Goal: Task Accomplishment & Management: Manage account settings

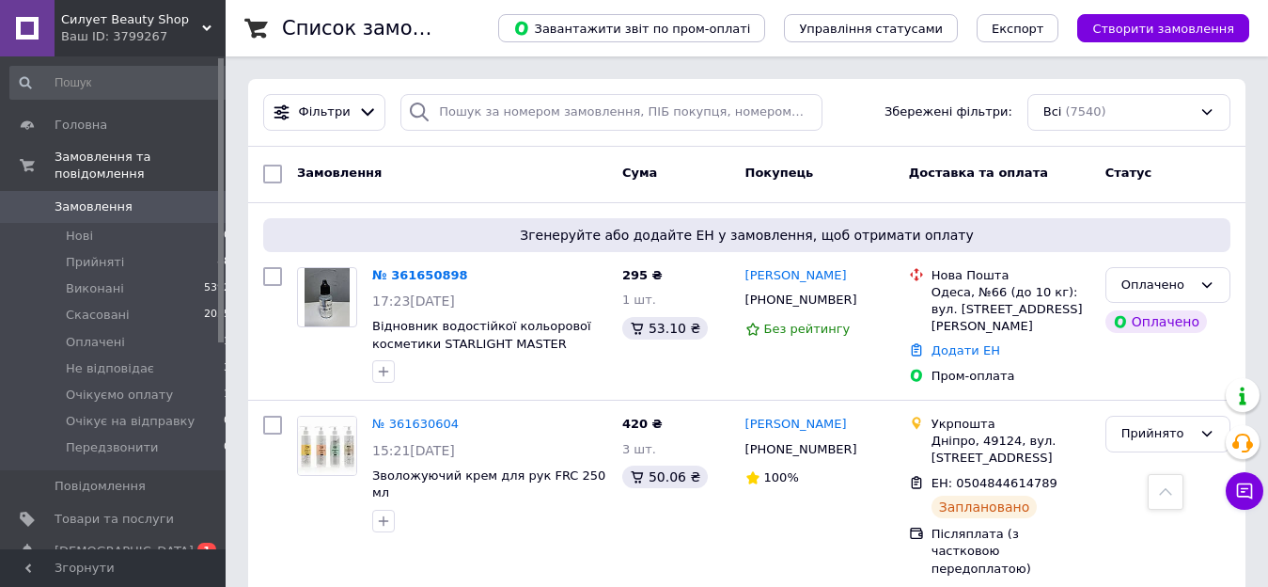
scroll to position [479, 0]
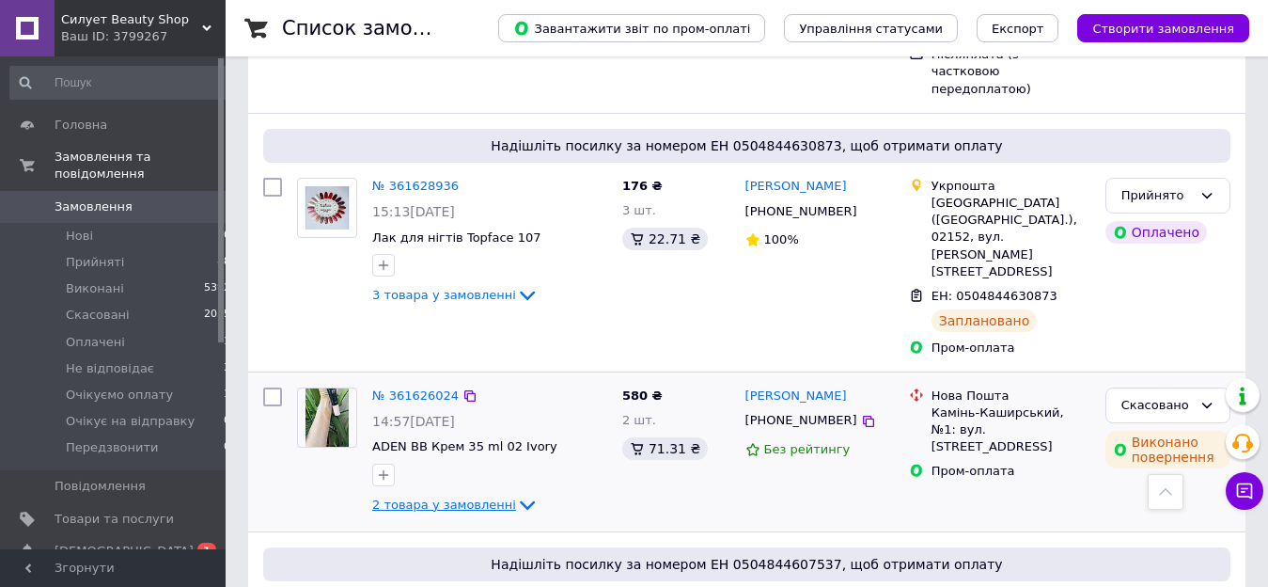
click at [510, 439] on span "ADEN BB Крем 35 ml 02 Ivory" at bounding box center [464, 446] width 185 height 14
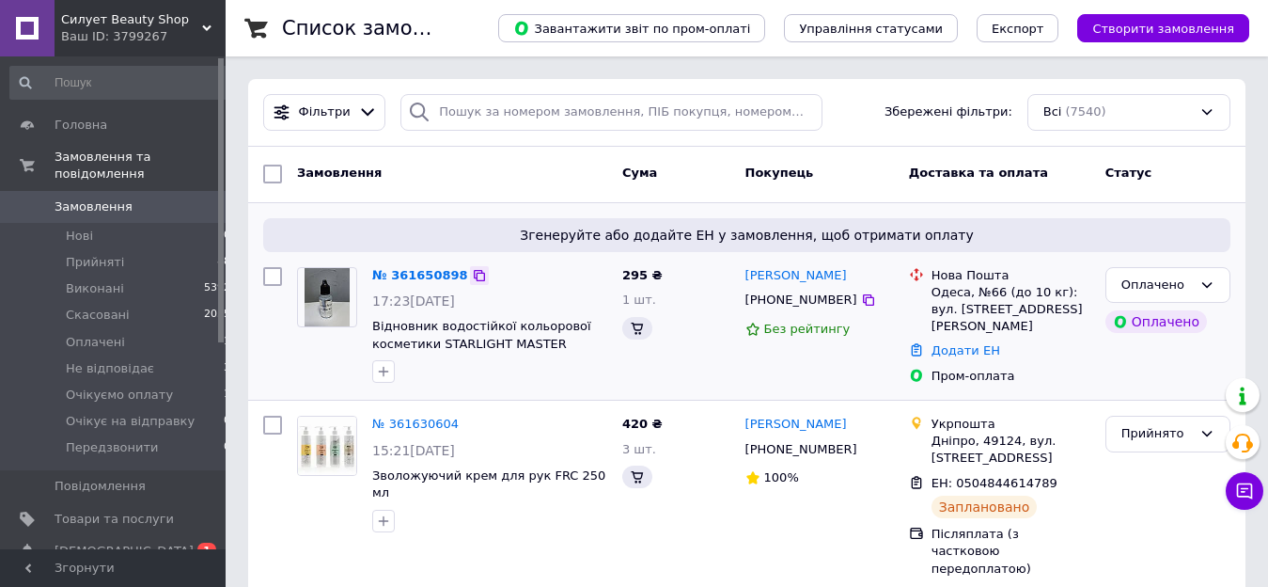
click at [474, 273] on icon at bounding box center [479, 275] width 11 height 11
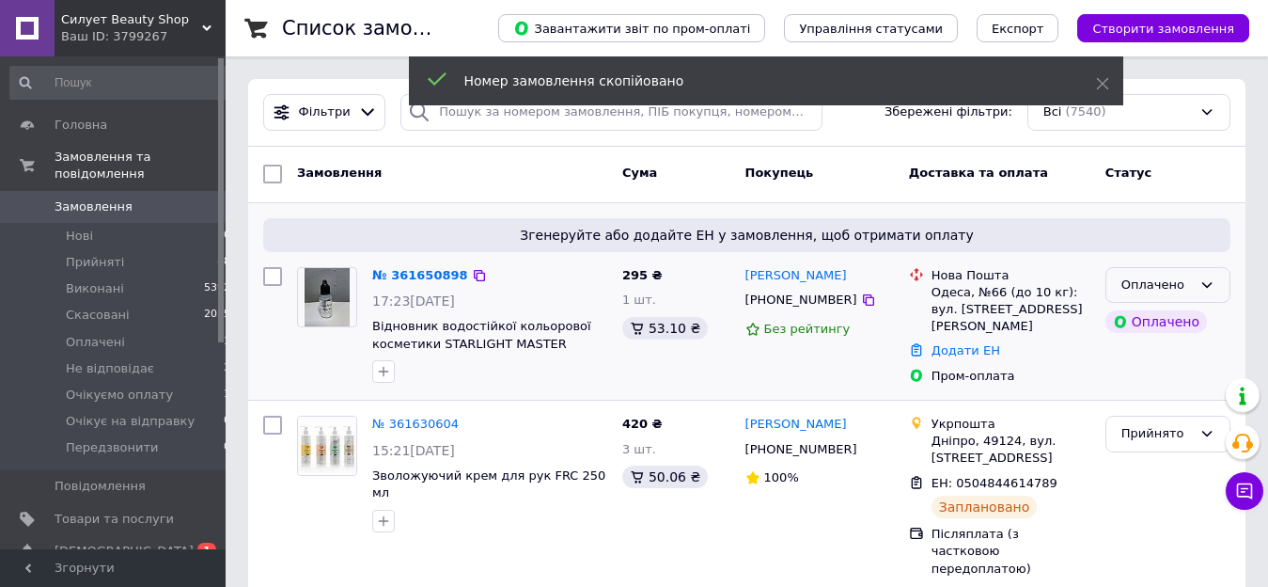
click at [1210, 285] on icon at bounding box center [1207, 285] width 10 height 6
click at [1177, 325] on li "Прийнято" at bounding box center [1167, 323] width 123 height 35
click at [431, 275] on link "№ 361650898" at bounding box center [420, 275] width 96 height 14
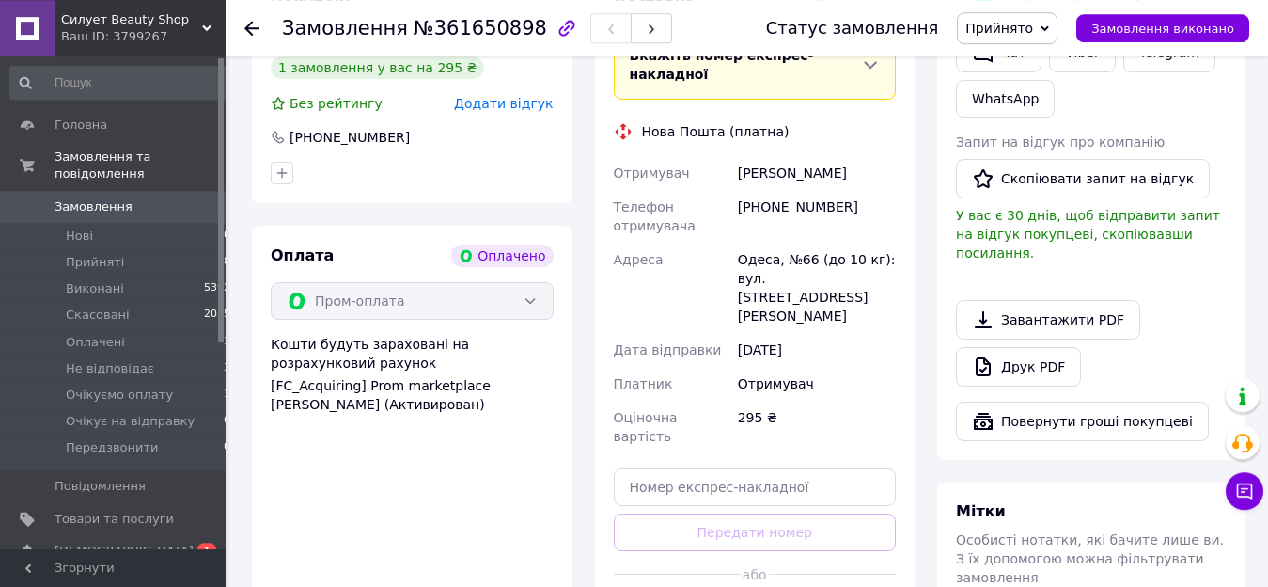
scroll to position [575, 0]
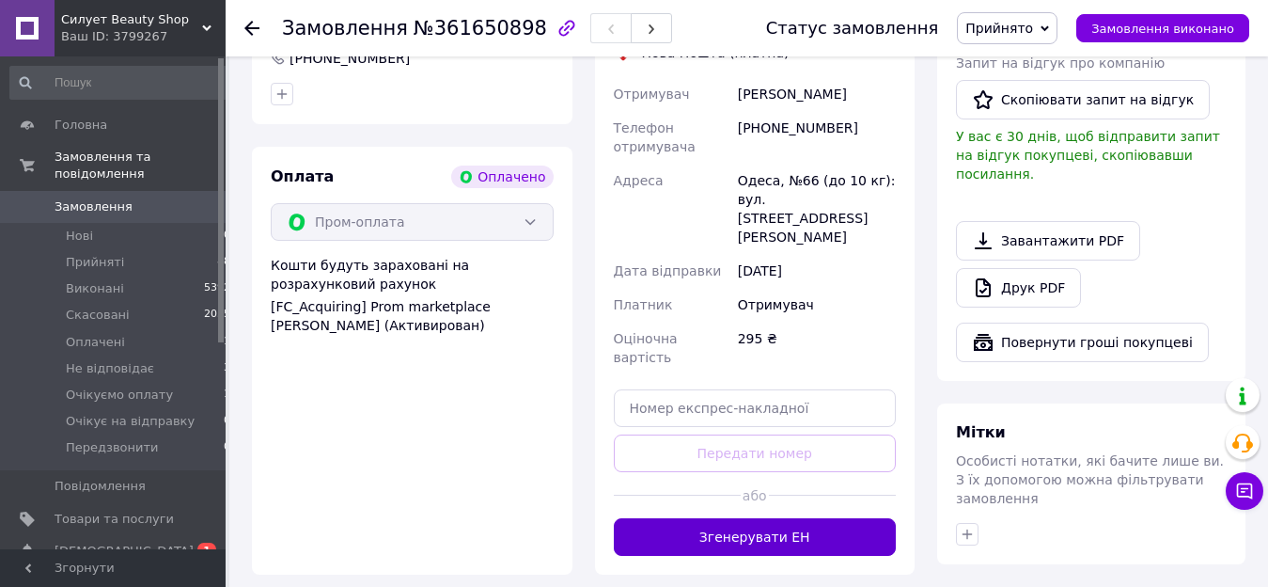
click at [786, 518] on button "Згенерувати ЕН" at bounding box center [755, 537] width 283 height 38
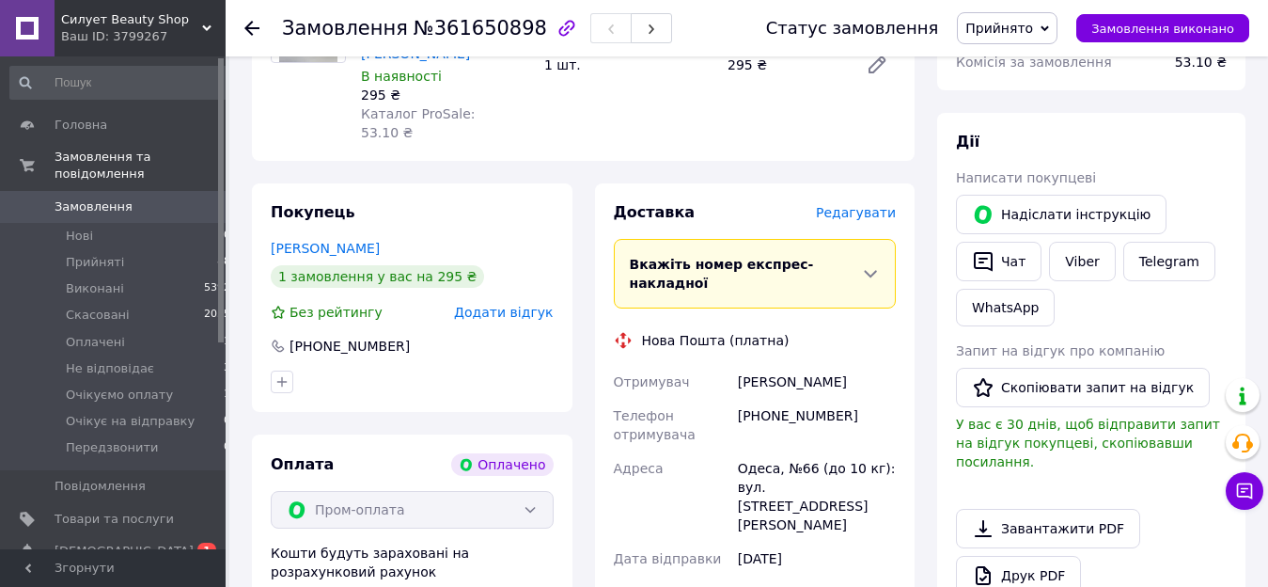
scroll to position [0, 0]
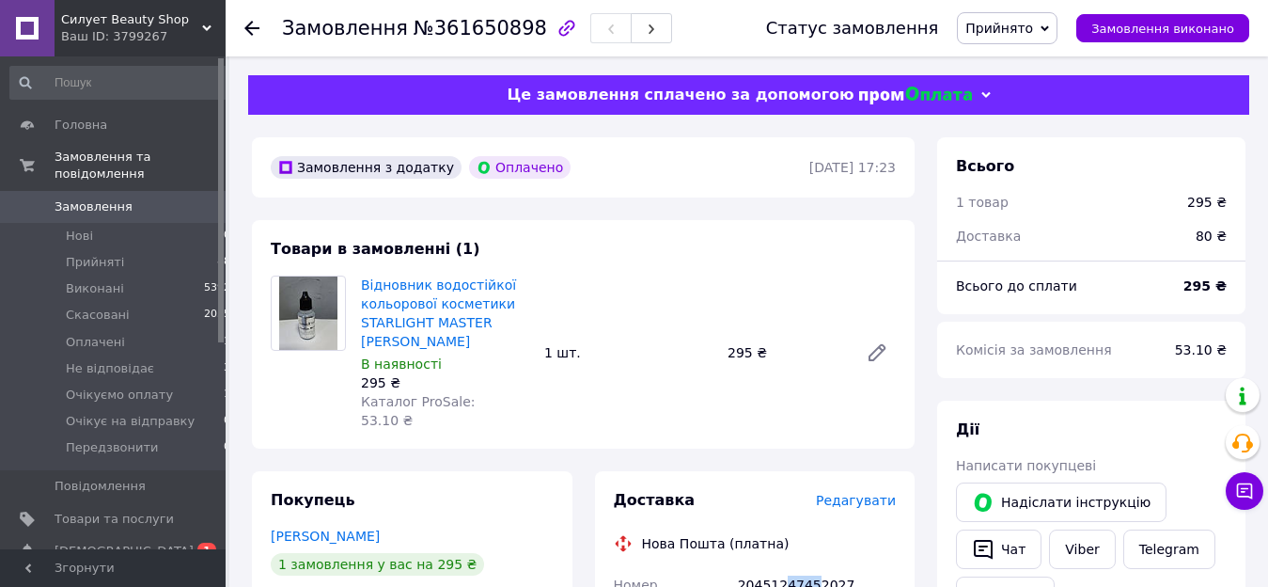
drag, startPoint x: 785, startPoint y: 568, endPoint x: 815, endPoint y: 566, distance: 30.1
click at [814, 568] on div "20451247452027" at bounding box center [816, 594] width 165 height 53
click at [194, 198] on span "0" at bounding box center [200, 206] width 52 height 17
